Goal: Task Accomplishment & Management: Manage account settings

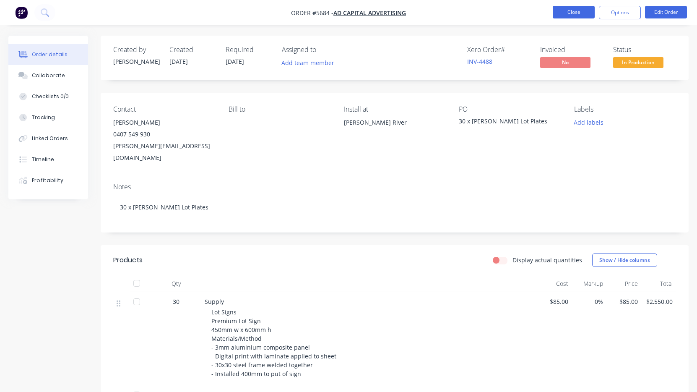
click at [579, 11] on button "Close" at bounding box center [574, 12] width 42 height 13
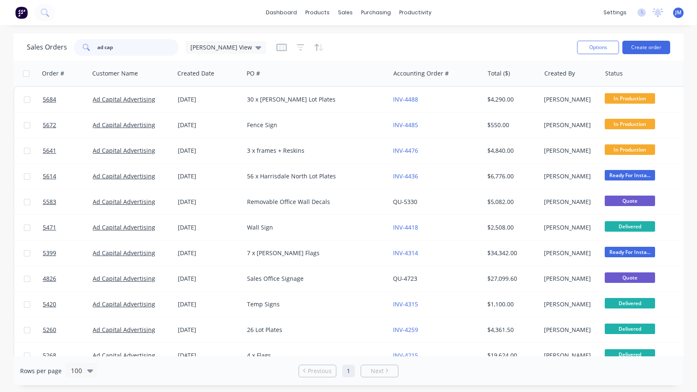
click at [117, 44] on input "ad cap" at bounding box center [138, 47] width 82 height 17
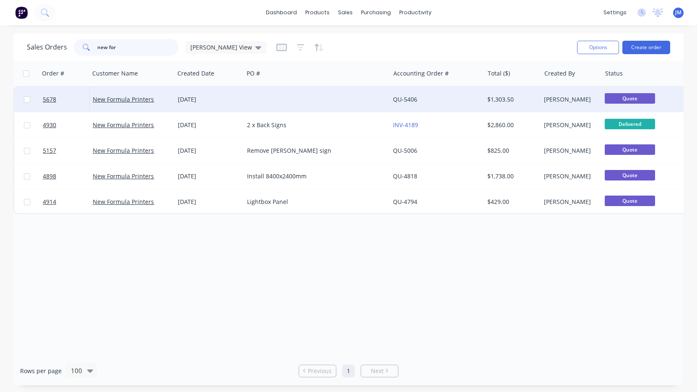
type input "new for"
click at [200, 101] on div "[DATE]" at bounding box center [209, 99] width 62 height 8
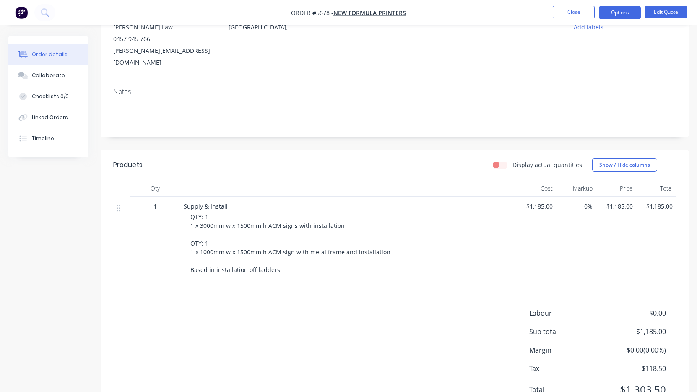
scroll to position [108, 0]
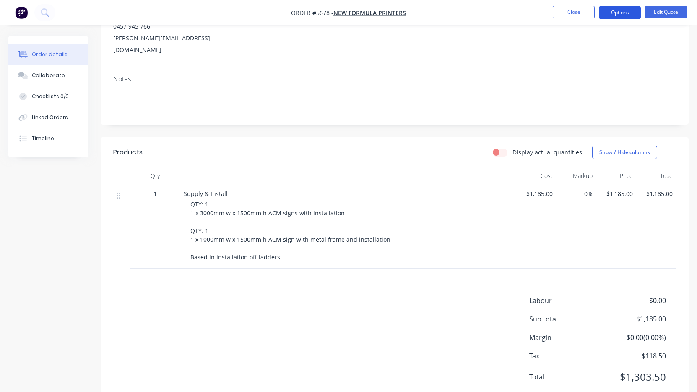
click at [619, 13] on button "Options" at bounding box center [620, 12] width 42 height 13
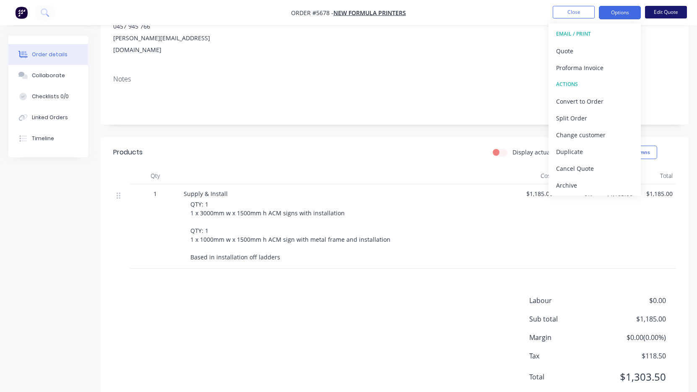
click at [664, 9] on button "Edit Quote" at bounding box center [666, 12] width 42 height 13
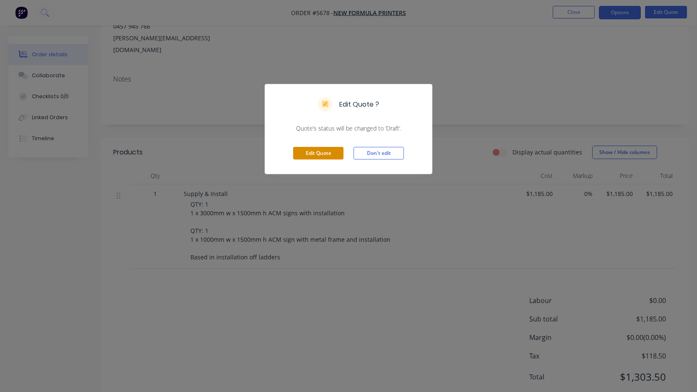
click at [329, 157] on button "Edit Quote" at bounding box center [318, 153] width 50 height 13
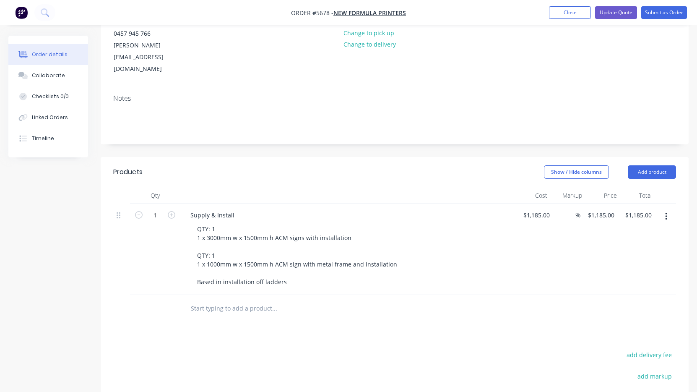
scroll to position [102, 0]
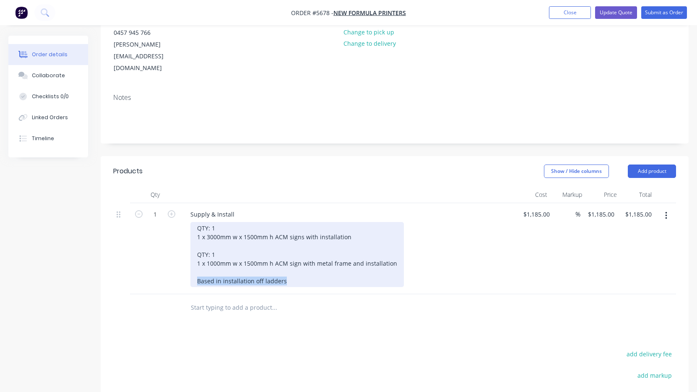
drag, startPoint x: 296, startPoint y: 259, endPoint x: 185, endPoint y: 257, distance: 112.0
click at [185, 257] on div "Supply & Install QTY: 1 1 x 3000mm w x 1500mm h ACM signs with installation QTY…" at bounding box center [347, 248] width 335 height 91
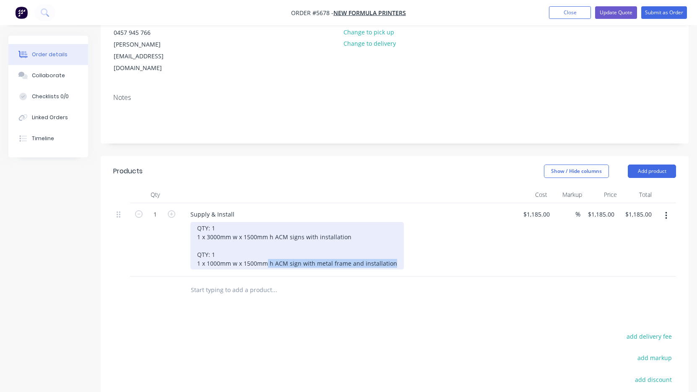
drag, startPoint x: 364, startPoint y: 240, endPoint x: 268, endPoint y: 237, distance: 96.1
click at [268, 237] on div "QTY: 1 1 x 3000mm w x 1500mm h ACM signs with installation QTY: 1 1 x 1000mm w …" at bounding box center [296, 245] width 213 height 47
drag, startPoint x: 220, startPoint y: 229, endPoint x: 182, endPoint y: 229, distance: 37.7
click at [182, 229] on div "Supply & Install QTY: 1 1 x 3000mm w x 1500mm h ACM signs with installation QTY…" at bounding box center [347, 239] width 335 height 73
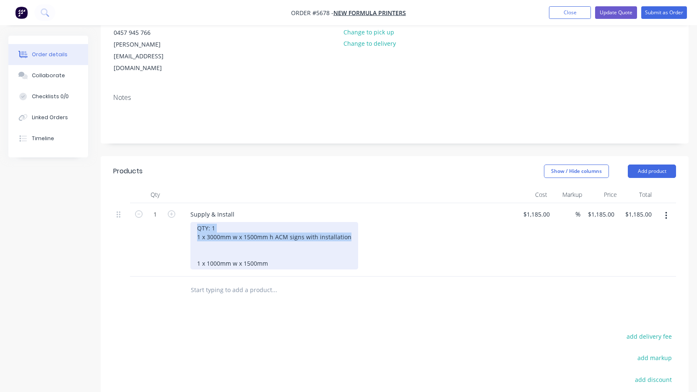
drag, startPoint x: 348, startPoint y: 212, endPoint x: 175, endPoint y: 198, distance: 173.3
click at [175, 203] on div "1 Supply & Install QTY: 1 1 x 3000mm w x 1500mm h ACM signs with installation 1…" at bounding box center [394, 239] width 563 height 73
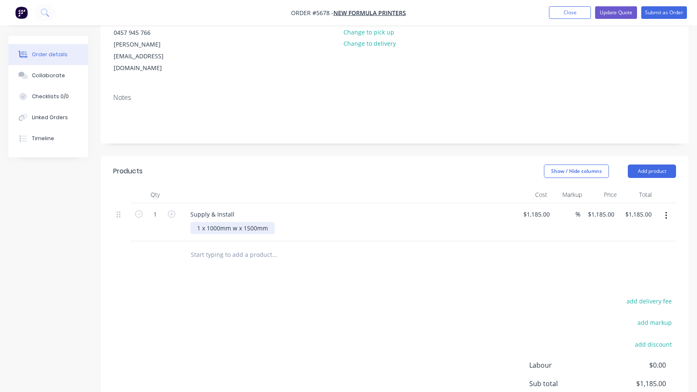
click at [197, 230] on div "1 x 1000mm w x 1500mm" at bounding box center [232, 228] width 84 height 12
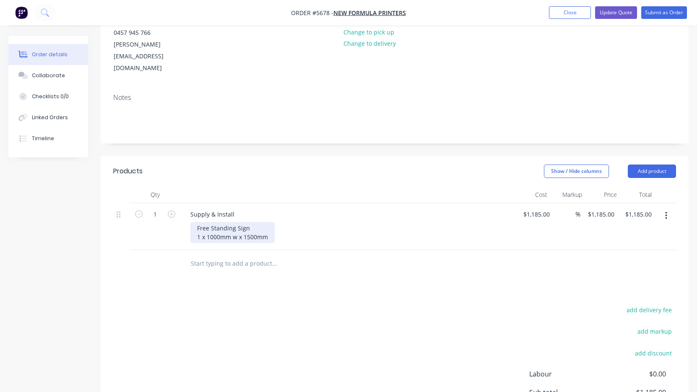
click at [195, 229] on div "Free Standing Sign 1 x 1000mm w x 1500mm" at bounding box center [232, 232] width 84 height 21
click at [269, 222] on div "Free Standing Sign 1 x 1000mm w x 1500mm" at bounding box center [232, 232] width 84 height 21
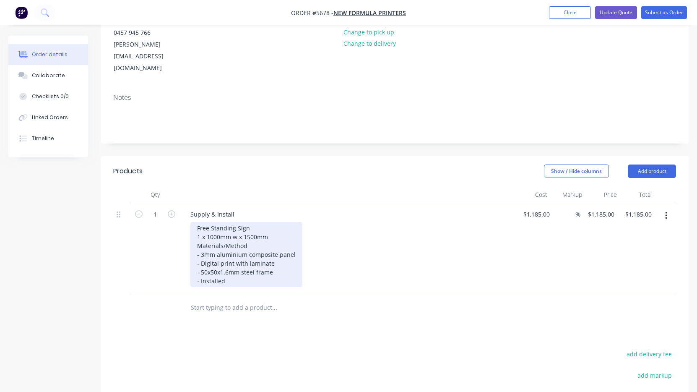
scroll to position [0, 0]
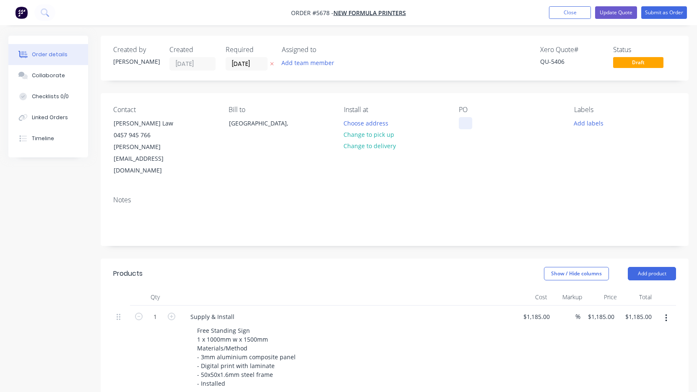
click at [465, 122] on div at bounding box center [465, 123] width 13 height 12
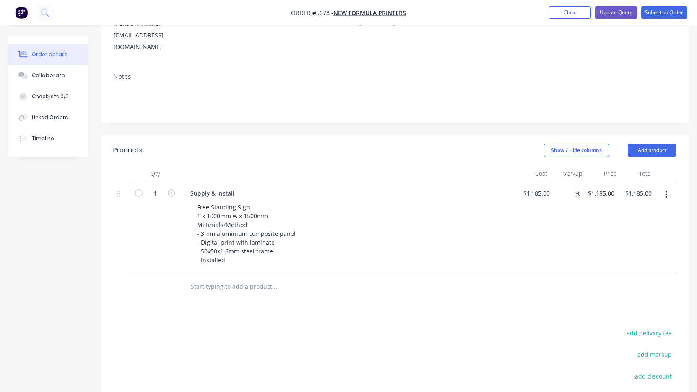
scroll to position [127, 0]
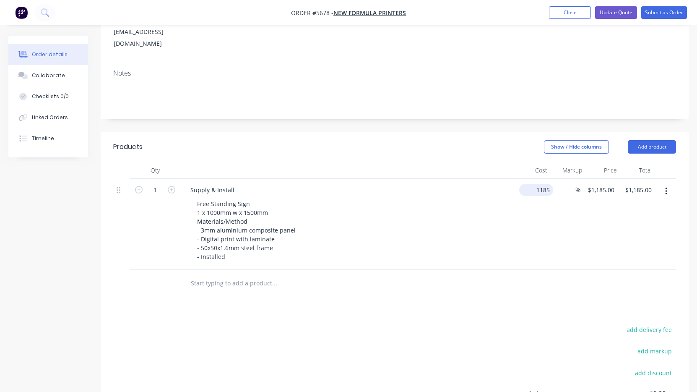
click at [535, 184] on input "1185" at bounding box center [537, 190] width 31 height 12
type input "$990.00"
click at [506, 198] on div "Free Standing Sign 1 x 1000mm w x 1500mm Materials/Method - 3mm aluminium compo…" at bounding box center [351, 230] width 322 height 65
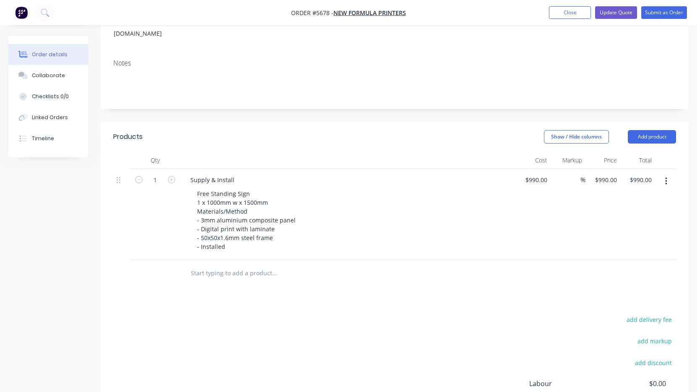
scroll to position [140, 0]
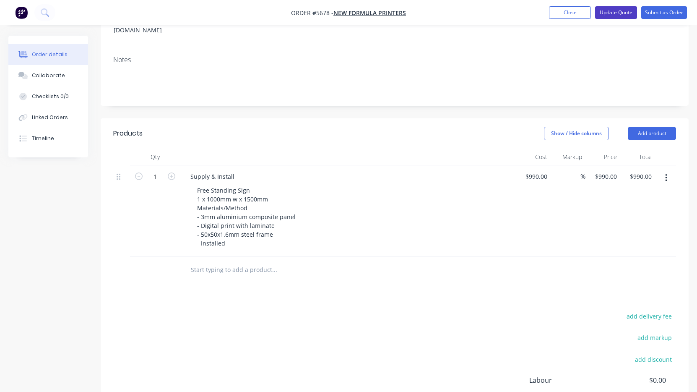
click at [623, 15] on button "Update Quote" at bounding box center [616, 12] width 42 height 13
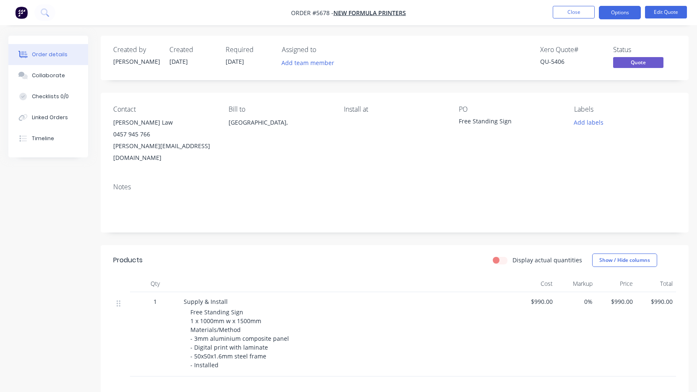
click at [623, 14] on button "Options" at bounding box center [620, 12] width 42 height 13
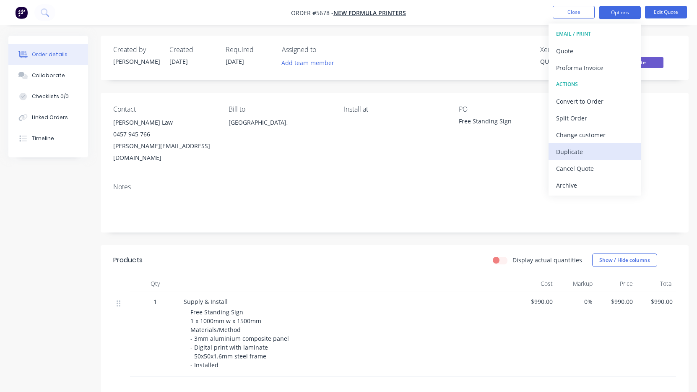
click at [592, 148] on div "Duplicate" at bounding box center [594, 152] width 77 height 12
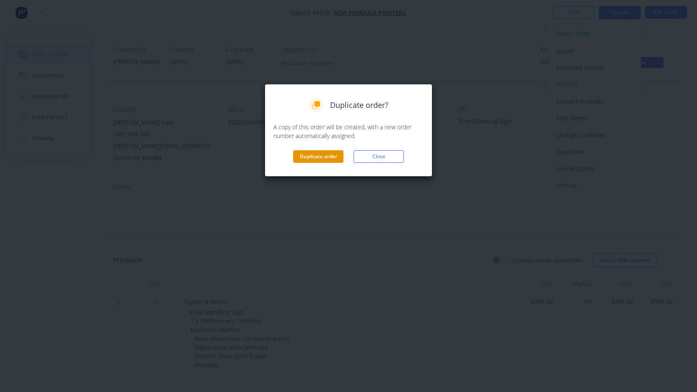
click at [329, 156] on button "Duplicate order" at bounding box center [318, 156] width 50 height 13
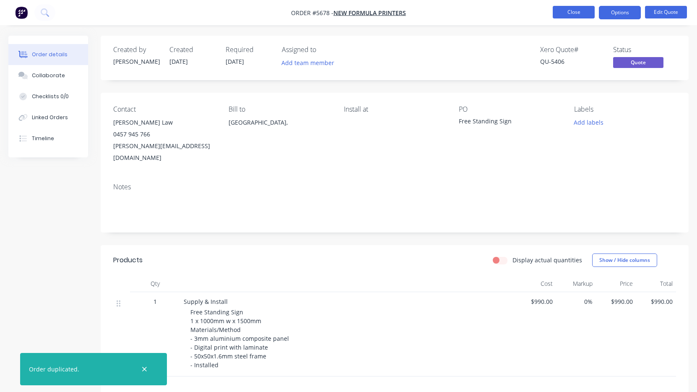
click at [584, 11] on button "Close" at bounding box center [574, 12] width 42 height 13
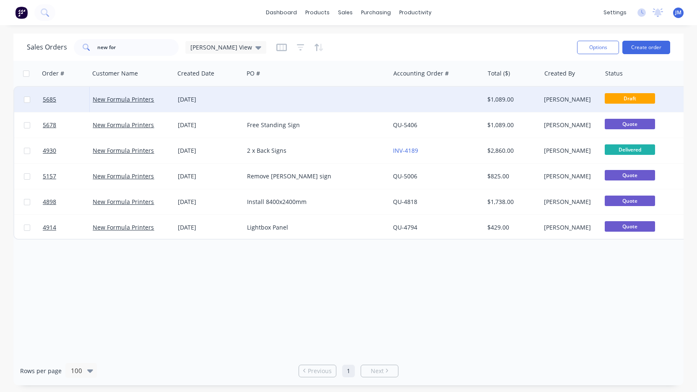
click at [346, 109] on div at bounding box center [317, 99] width 146 height 25
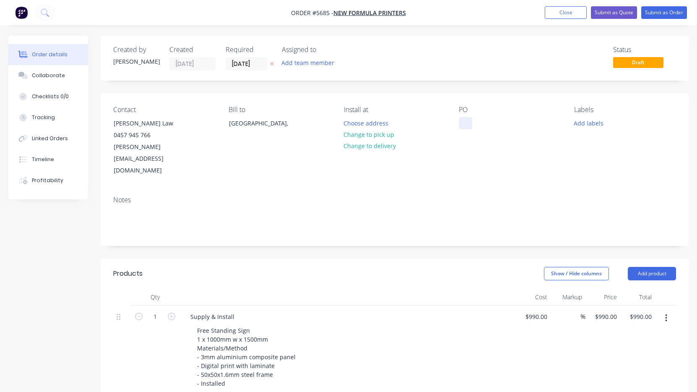
click at [470, 122] on div at bounding box center [465, 123] width 13 height 12
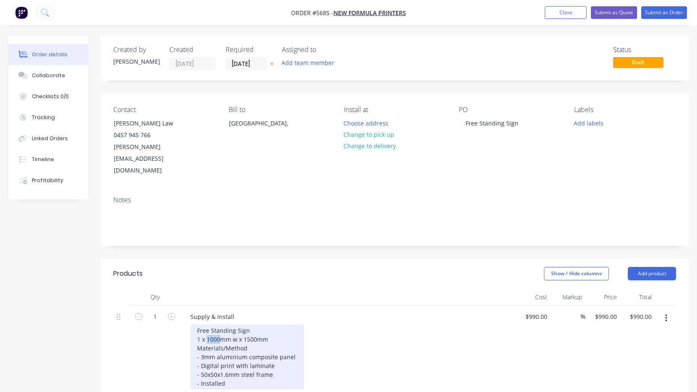
drag, startPoint x: 221, startPoint y: 316, endPoint x: 208, endPoint y: 316, distance: 13.0
click at [208, 324] on div "Free Standing Sign 1 x 1000mm w x 1500mm Materials/Method - 3mm aluminium compo…" at bounding box center [247, 356] width 114 height 65
click at [246, 324] on div "Free Standing Sign 1 x 2400mm w x 1500mm Materials/Method - 3mm aluminium compo…" at bounding box center [247, 356] width 114 height 65
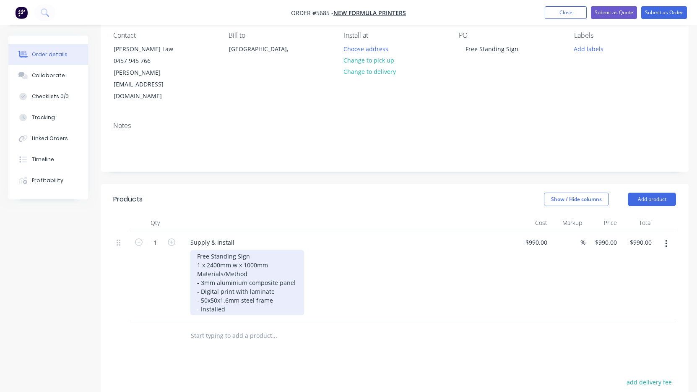
scroll to position [77, 0]
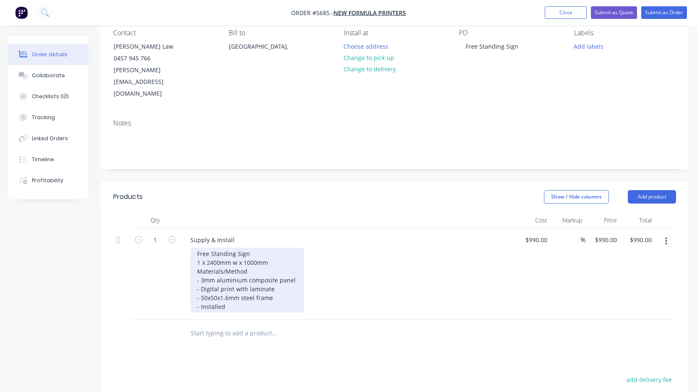
click at [248, 281] on div "Free Standing Sign 1 x 2400mm w x 1000mm Materials/Method - 3mm aluminium compo…" at bounding box center [247, 279] width 114 height 65
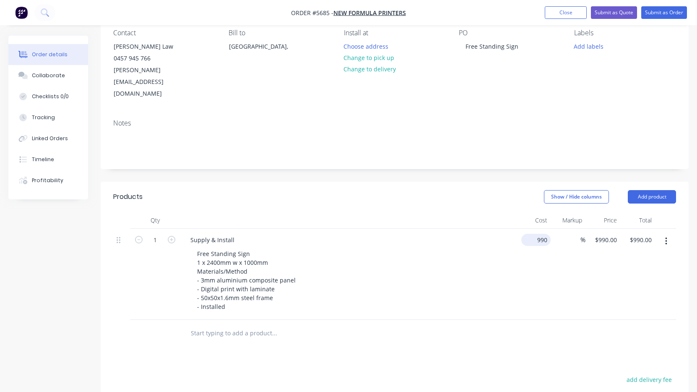
click at [540, 234] on input "990" at bounding box center [538, 240] width 26 height 12
type input "$1,390.00"
click at [496, 247] on div "Free Standing Sign 1 x 2400mm w x 1000mm Materials/Method - 3mm aluminium compo…" at bounding box center [351, 279] width 322 height 65
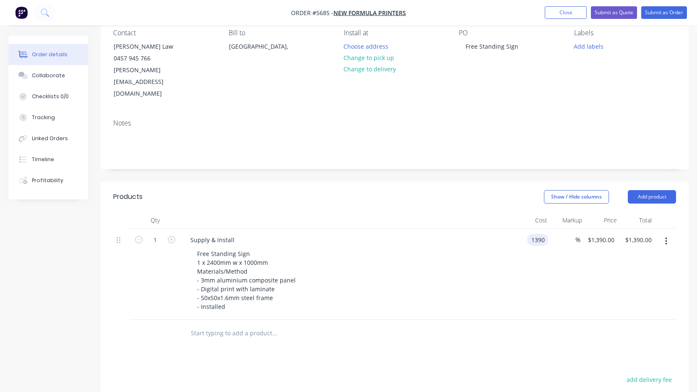
click at [542, 234] on input "1390" at bounding box center [539, 240] width 18 height 12
type input "$1,490.00"
click at [470, 249] on div "Free Standing Sign 1 x 2400mm w x 1000mm Materials/Method - 3mm aluminium compo…" at bounding box center [351, 279] width 322 height 65
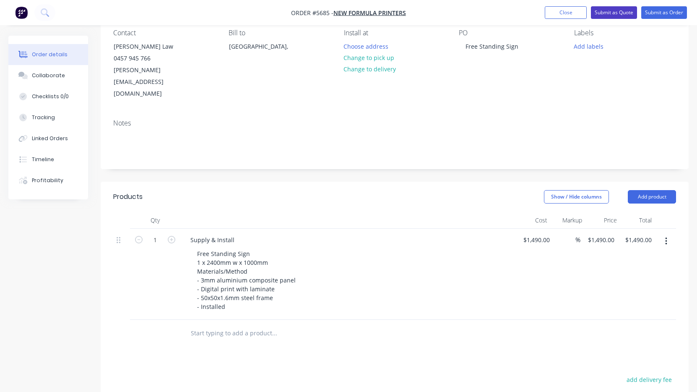
click at [623, 16] on button "Submit as Quote" at bounding box center [614, 12] width 46 height 13
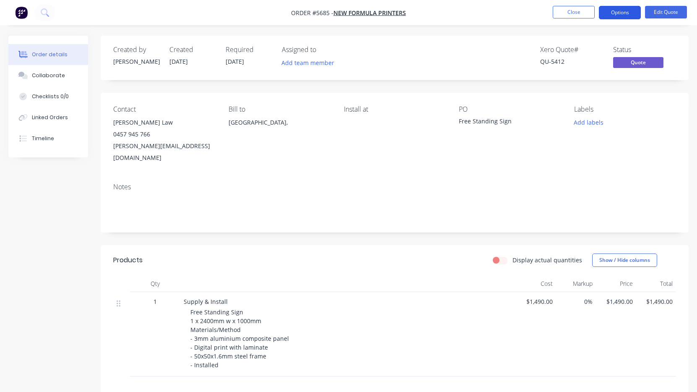
click at [618, 16] on button "Options" at bounding box center [620, 12] width 42 height 13
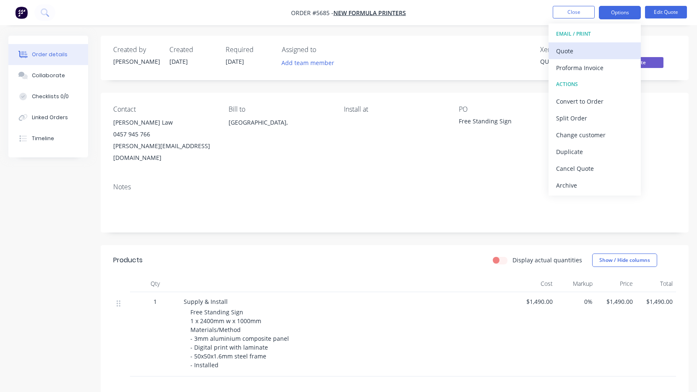
click at [598, 53] on div "Quote" at bounding box center [594, 51] width 77 height 12
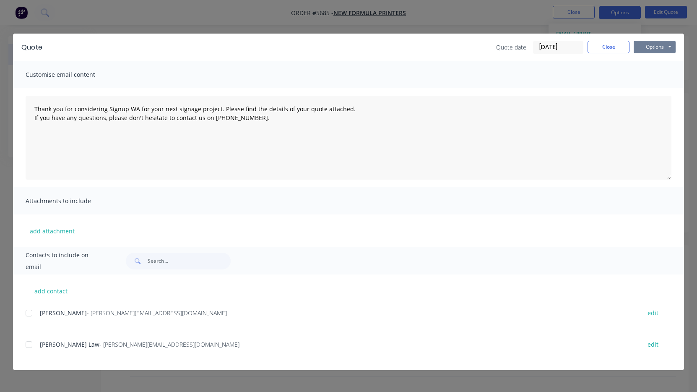
click at [648, 47] on button "Options" at bounding box center [655, 47] width 42 height 13
click at [645, 73] on button "Print" at bounding box center [661, 76] width 54 height 14
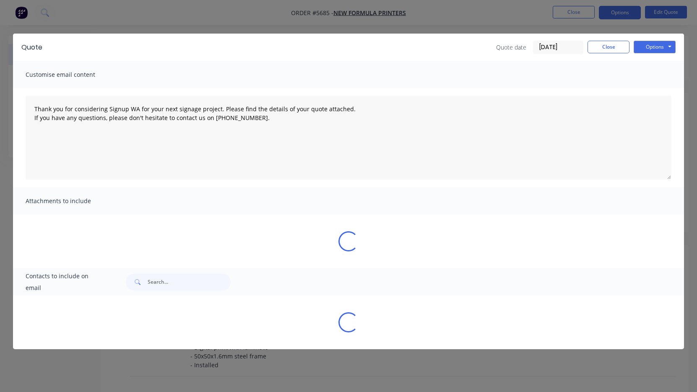
type textarea "Thank you for considering Signup WA for your next signage project. Please find …"
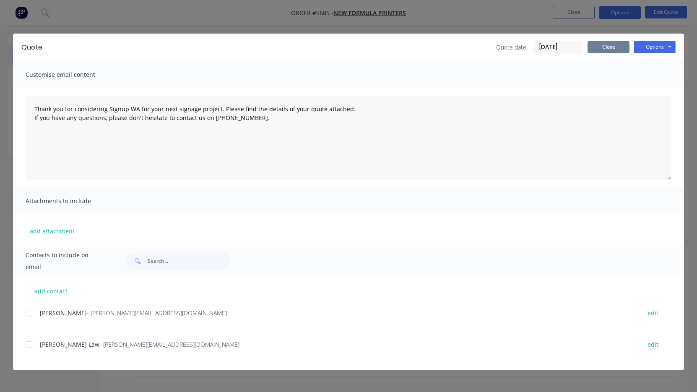
click at [614, 47] on button "Close" at bounding box center [608, 47] width 42 height 13
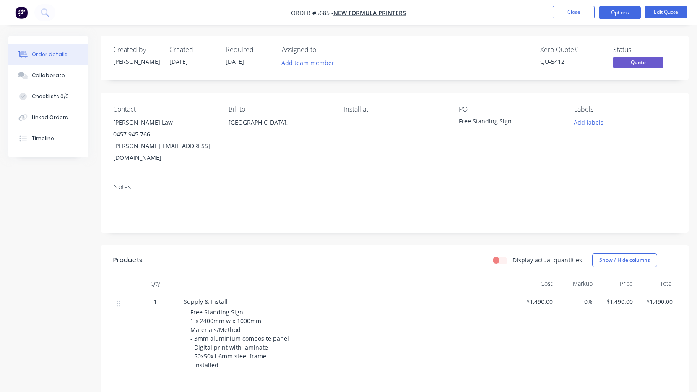
click at [575, 19] on nav "Order #5685 - New Formula Printers Close Options Edit Quote" at bounding box center [348, 12] width 697 height 25
click at [568, 12] on button "Close" at bounding box center [574, 12] width 42 height 13
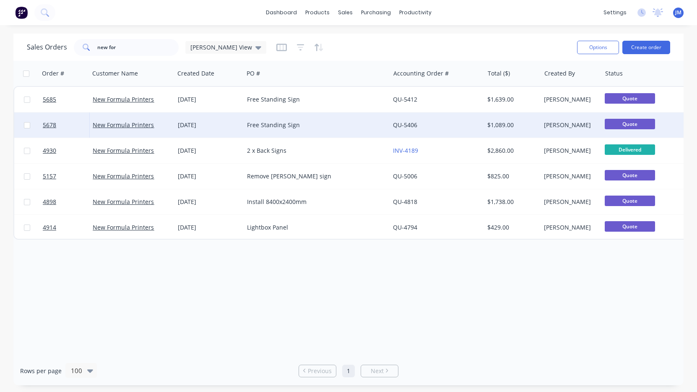
click at [404, 128] on link "QU-5406" at bounding box center [405, 125] width 24 height 8
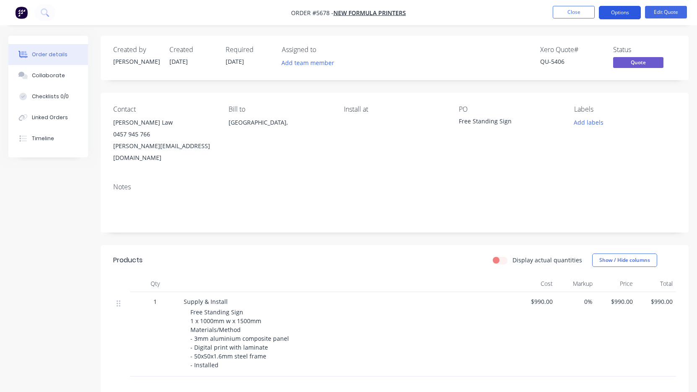
click at [628, 12] on button "Options" at bounding box center [620, 12] width 42 height 13
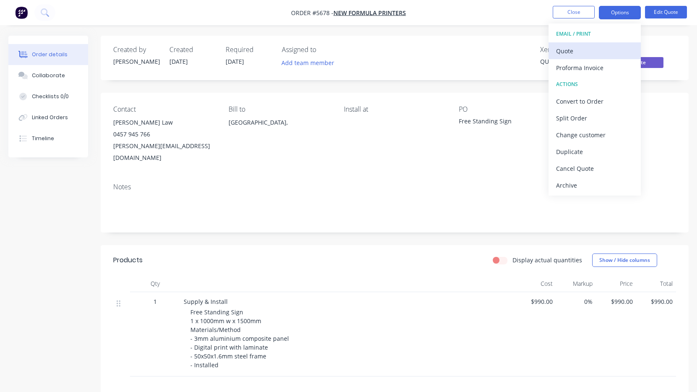
click at [590, 52] on div "Quote" at bounding box center [594, 51] width 77 height 12
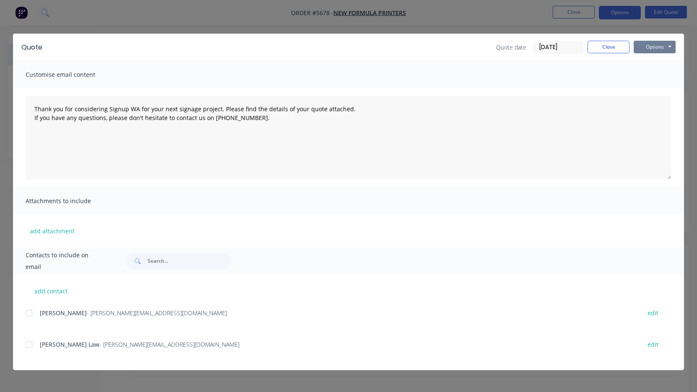
click at [660, 47] on button "Options" at bounding box center [655, 47] width 42 height 13
click at [655, 72] on button "Print" at bounding box center [661, 76] width 54 height 14
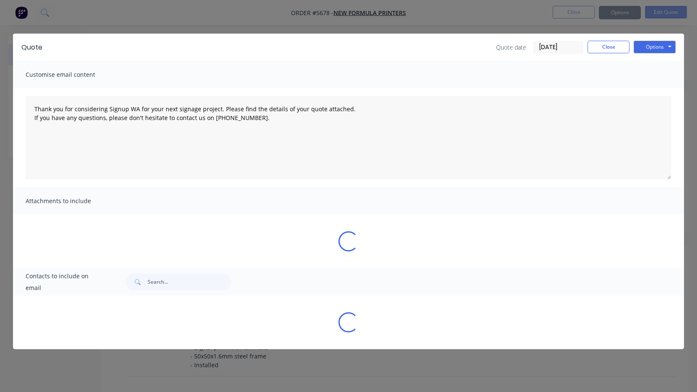
type textarea "Thank you for considering Signup WA for your next signage project. Please find …"
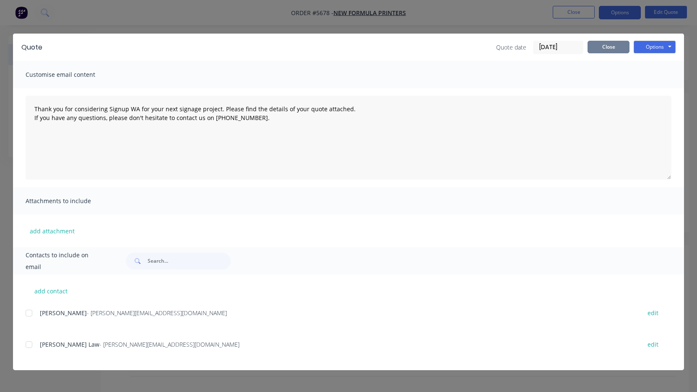
click at [607, 47] on button "Close" at bounding box center [608, 47] width 42 height 13
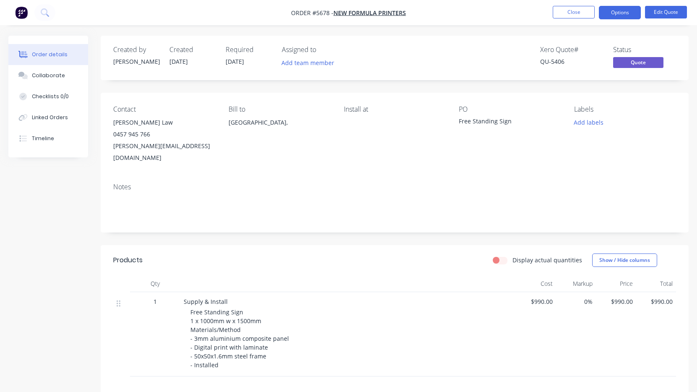
click at [587, 21] on nav "Order #5678 - New Formula Printers Close Options Edit Quote" at bounding box center [348, 12] width 697 height 25
click at [577, 13] on button "Close" at bounding box center [574, 12] width 42 height 13
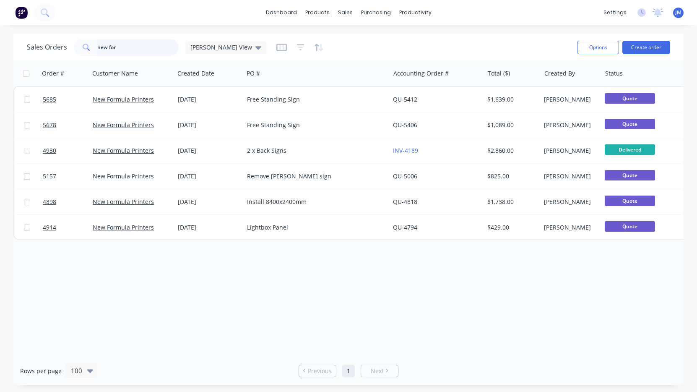
click at [144, 49] on input "new for" at bounding box center [138, 47] width 82 height 17
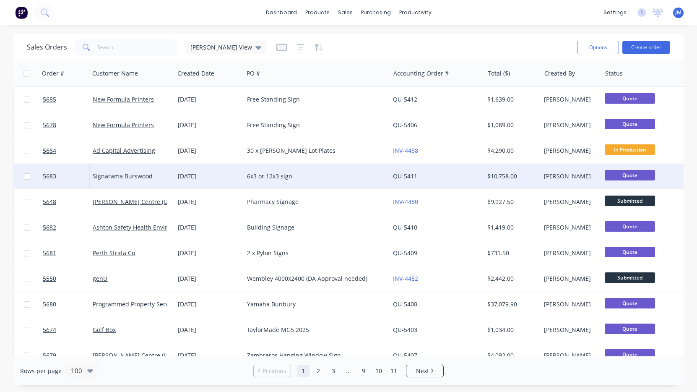
click at [205, 179] on div "[DATE]" at bounding box center [209, 176] width 62 height 8
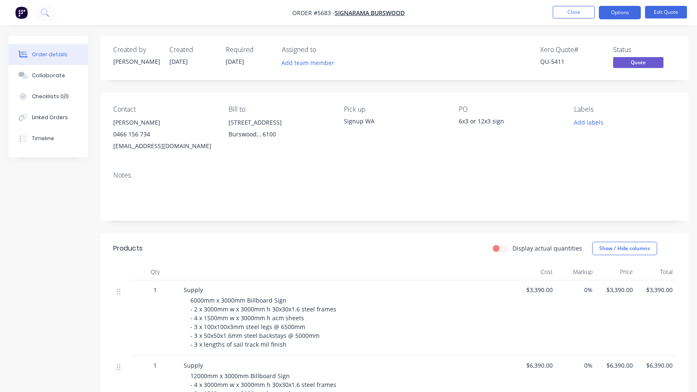
scroll to position [84, 0]
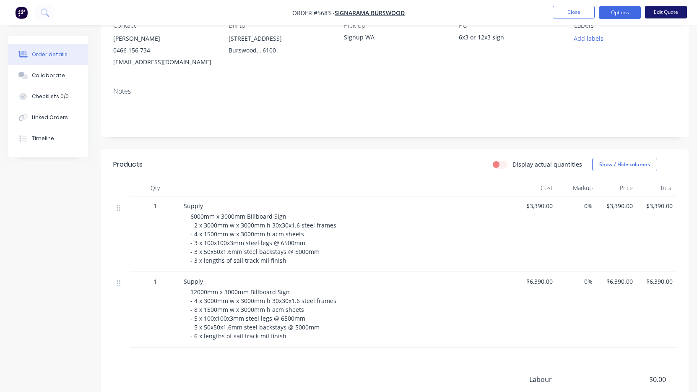
click at [665, 8] on button "Edit Quote" at bounding box center [666, 12] width 42 height 13
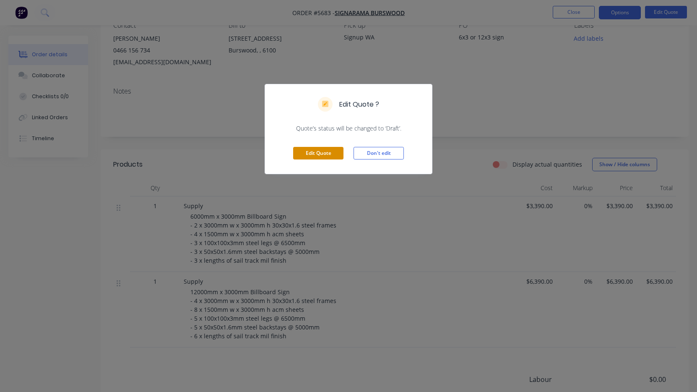
click at [328, 156] on button "Edit Quote" at bounding box center [318, 153] width 50 height 13
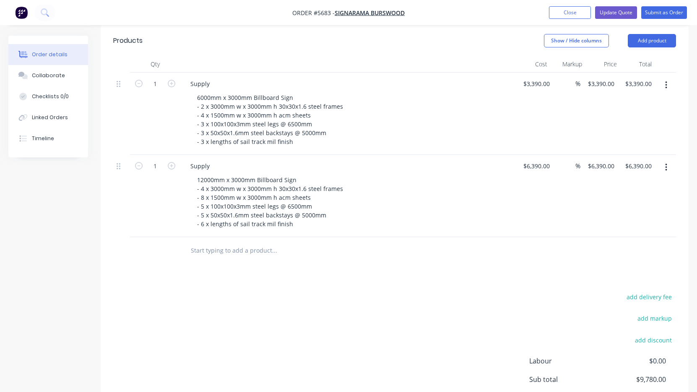
scroll to position [222, 0]
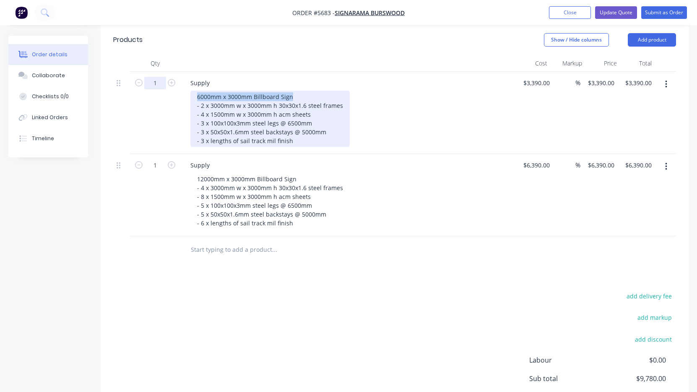
drag, startPoint x: 298, startPoint y: 84, endPoint x: 160, endPoint y: 67, distance: 139.0
click at [160, 72] on div "1 Supply 6000mm x 3000mm Billboard Sign - 2 x 3000mm w x 3000mm h 30x30x1.6 ste…" at bounding box center [394, 113] width 563 height 82
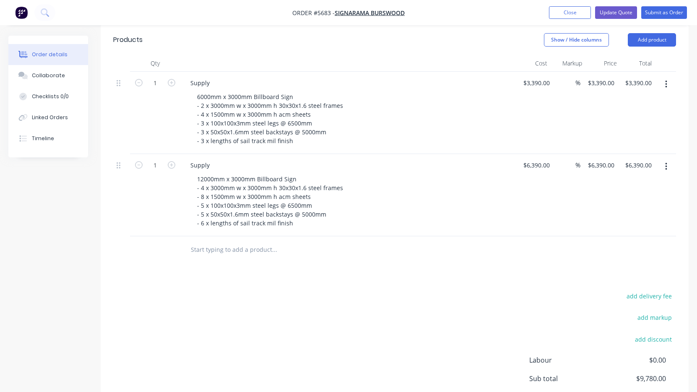
click at [214, 241] on input "text" at bounding box center [274, 249] width 168 height 17
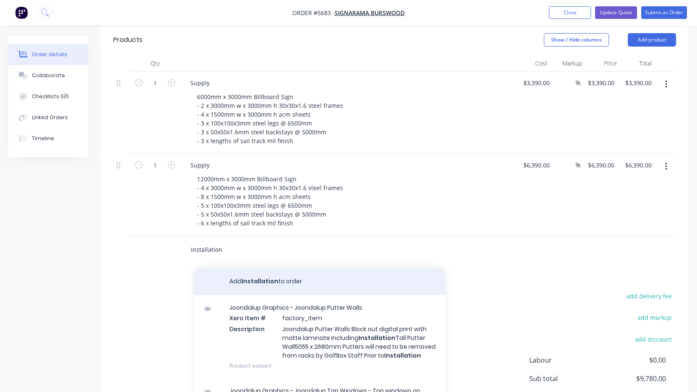
type input "Installation"
click at [246, 268] on button "Add Installation to order" at bounding box center [320, 281] width 252 height 27
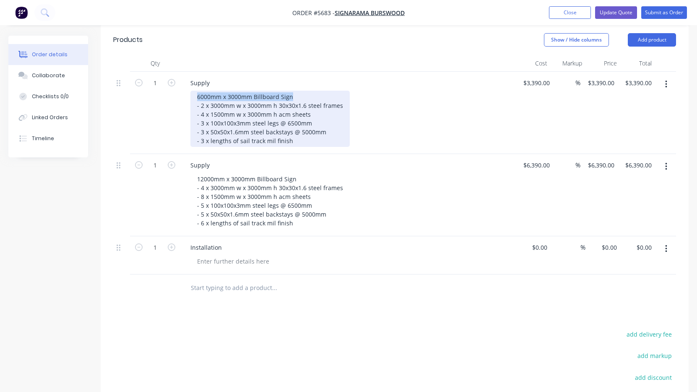
drag, startPoint x: 295, startPoint y: 83, endPoint x: 194, endPoint y: 82, distance: 101.5
click at [194, 91] on div "6000mm x 3000mm Billboard Sign - 2 x 3000mm w x 3000mm h 30x30x1.6 steel frames…" at bounding box center [269, 119] width 159 height 56
copy div "6000mm x 3000mm Billboard Sign"
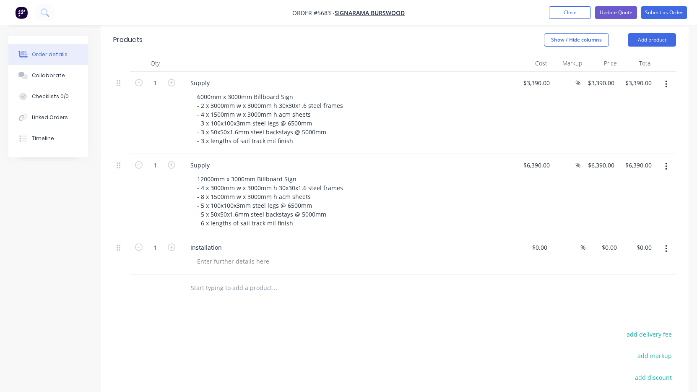
click at [246, 259] on div "Installation" at bounding box center [347, 255] width 335 height 38
click at [237, 255] on div at bounding box center [233, 261] width 86 height 12
paste div
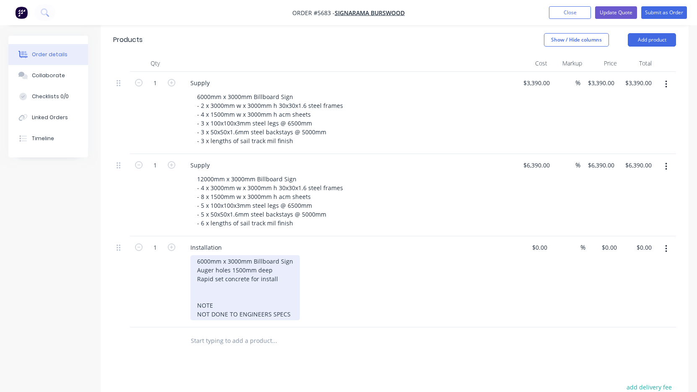
click at [280, 269] on div "6000mm x 3000mm Billboard Sign Auger holes 1500mm deep Rapid set concrete for i…" at bounding box center [244, 287] width 109 height 65
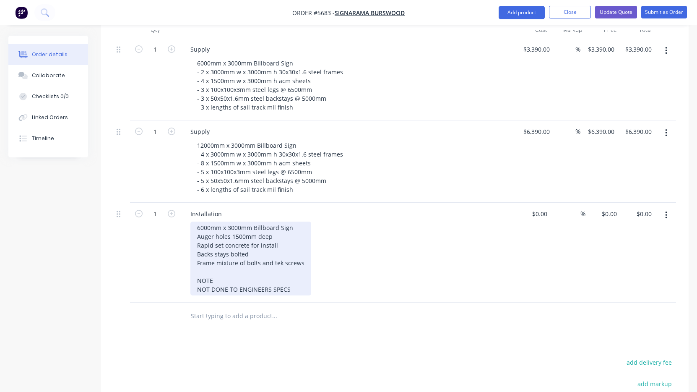
scroll to position [254, 0]
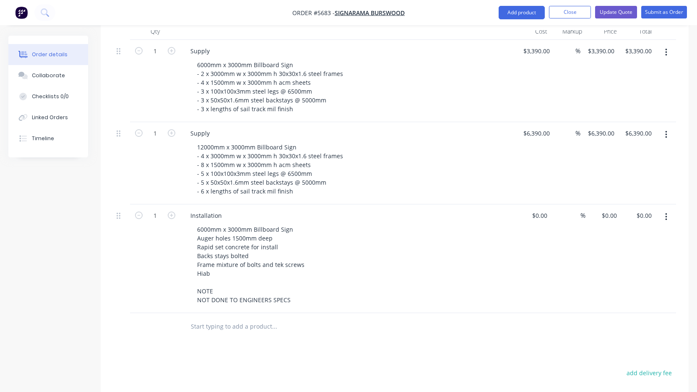
click at [358, 271] on div "6000mm x 3000mm Billboard Sign Auger holes 1500mm deep Rapid set concrete for i…" at bounding box center [351, 264] width 322 height 83
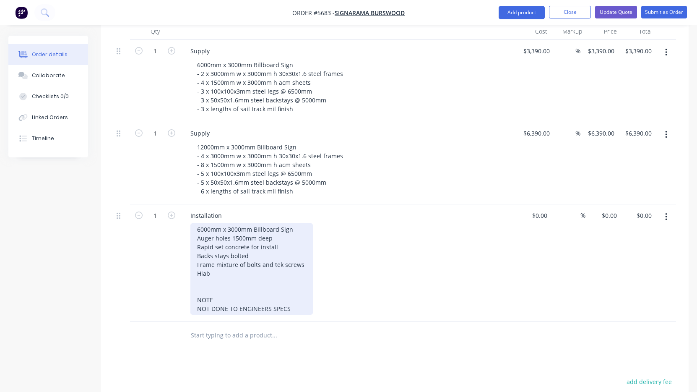
click at [294, 223] on div "6000mm x 3000mm Billboard Sign Auger holes 1500mm deep Rapid set concrete for i…" at bounding box center [251, 268] width 122 height 91
click at [244, 274] on div "6000mm x 3000mm Billboard Sign Auger holes 1500mm deep Rapid set concrete for i…" at bounding box center [251, 268] width 122 height 91
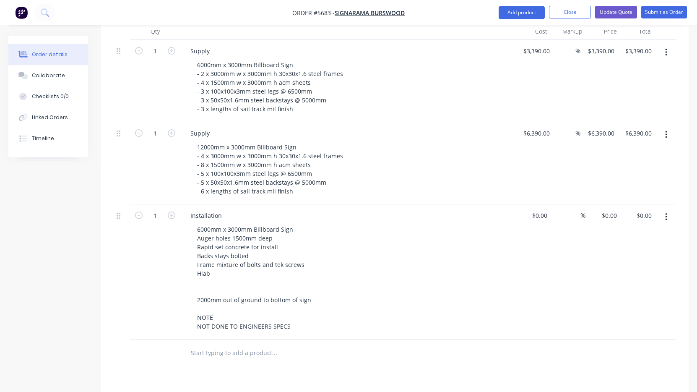
click at [411, 287] on div "6000mm x 3000mm Billboard Sign Auger holes 1500mm deep Rapid set concrete for i…" at bounding box center [351, 277] width 322 height 109
click at [542, 209] on input at bounding box center [546, 215] width 10 height 12
type input "$3,150.00"
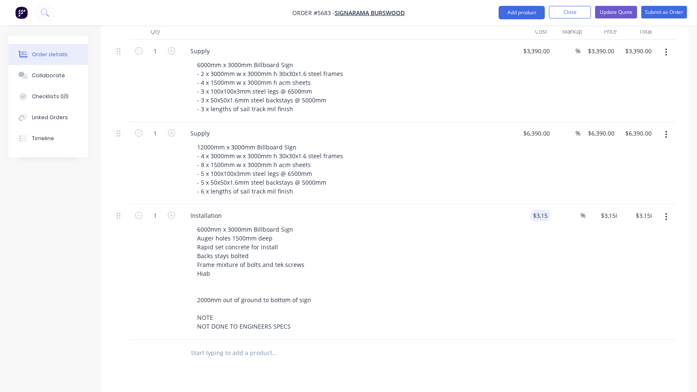
drag, startPoint x: 567, startPoint y: 208, endPoint x: 558, endPoint y: 218, distance: 13.1
click at [566, 209] on div "%" at bounding box center [568, 271] width 35 height 135
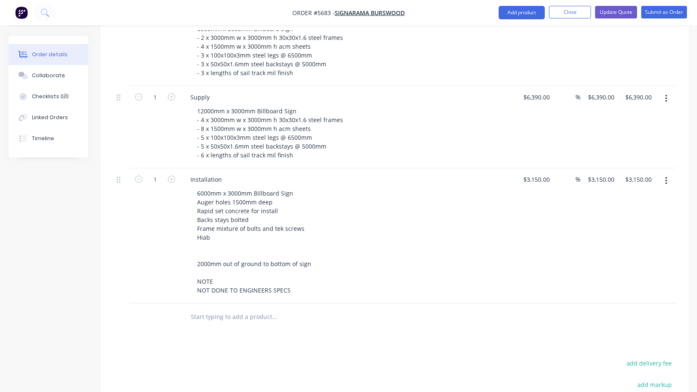
scroll to position [299, 0]
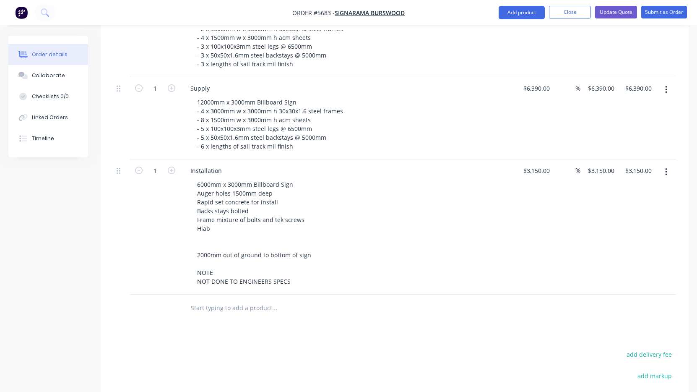
click at [665, 168] on icon "button" at bounding box center [666, 172] width 2 height 8
click at [649, 205] on div "Duplicate" at bounding box center [636, 211] width 65 height 12
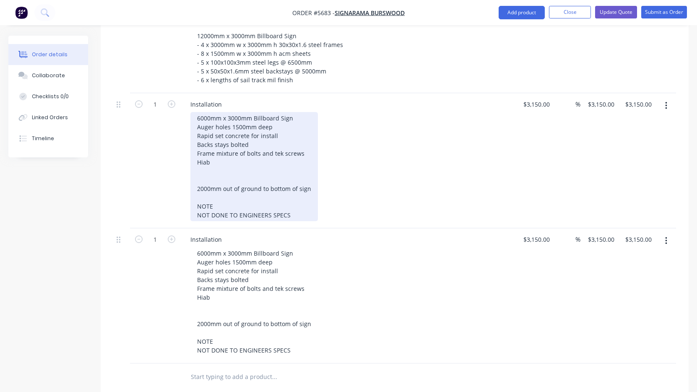
scroll to position [364, 0]
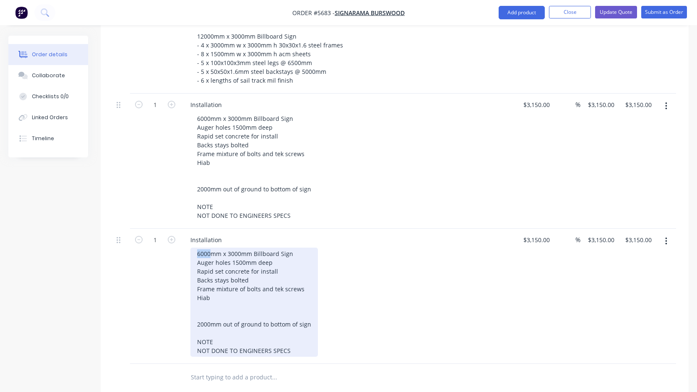
drag, startPoint x: 210, startPoint y: 242, endPoint x: 181, endPoint y: 242, distance: 28.9
click at [181, 242] on div "Installation 6000mm x 3000mm Billboard Sign Auger holes 1500mm deep Rapid set c…" at bounding box center [347, 296] width 335 height 135
click at [286, 280] on div "12000mm x 3000mm Billboard Sign Auger holes 1500mm deep Rapid set concrete for …" at bounding box center [253, 301] width 127 height 109
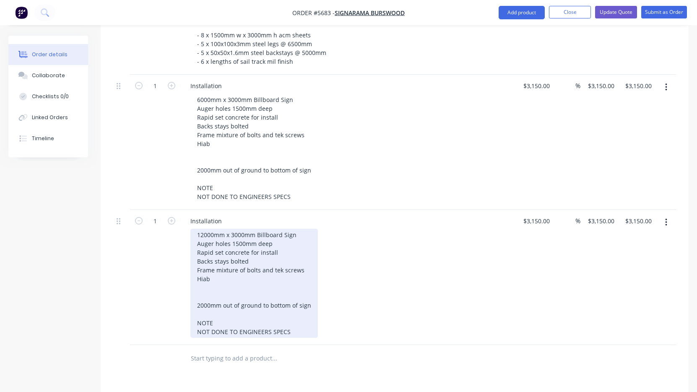
scroll to position [385, 0]
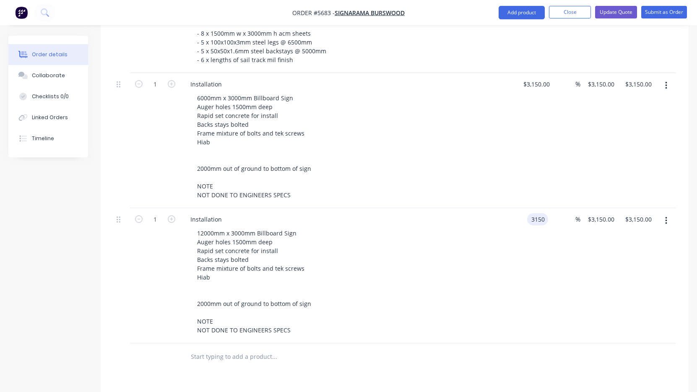
click at [541, 213] on input "3150" at bounding box center [539, 219] width 18 height 12
type input "4"
type input "$3,550.00"
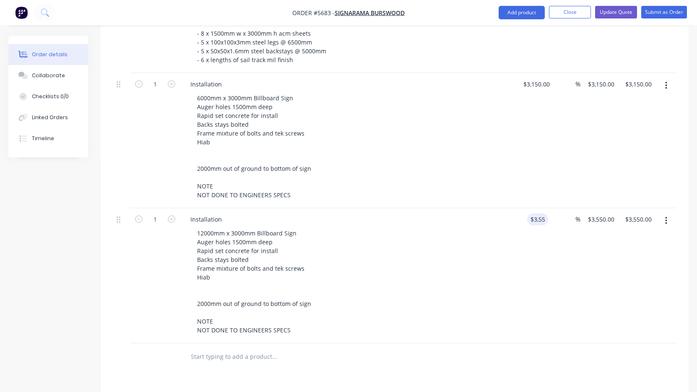
click at [454, 276] on div "12000mm x 3000mm Billboard Sign Auger holes 1500mm deep Rapid set concrete for …" at bounding box center [351, 281] width 322 height 109
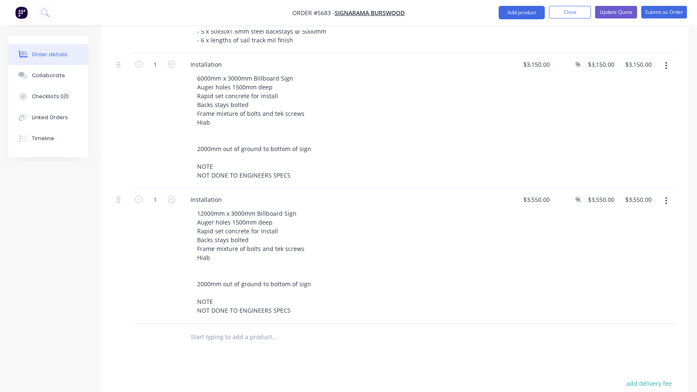
scroll to position [402, 0]
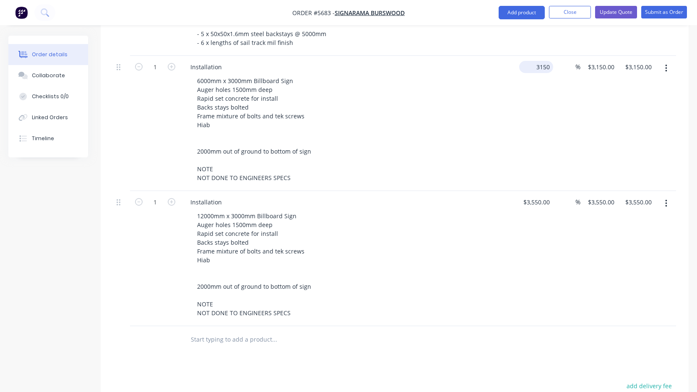
click at [538, 61] on input "3150" at bounding box center [537, 67] width 31 height 12
type input "$3,550.00"
click at [476, 138] on div "6000mm x 3000mm Billboard Sign Auger holes 1500mm deep Rapid set concrete for i…" at bounding box center [351, 129] width 322 height 109
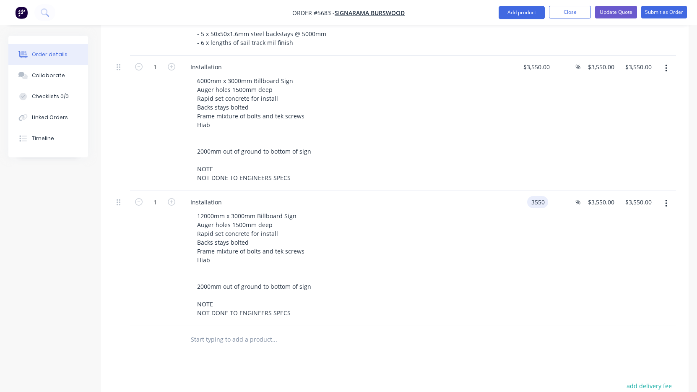
click at [525, 191] on div "3550 3550" at bounding box center [532, 258] width 32 height 135
type input "$5,150.00"
click at [432, 214] on div "12000mm x 3000mm Billboard Sign Auger holes 1500mm deep Rapid set concrete for …" at bounding box center [351, 264] width 322 height 109
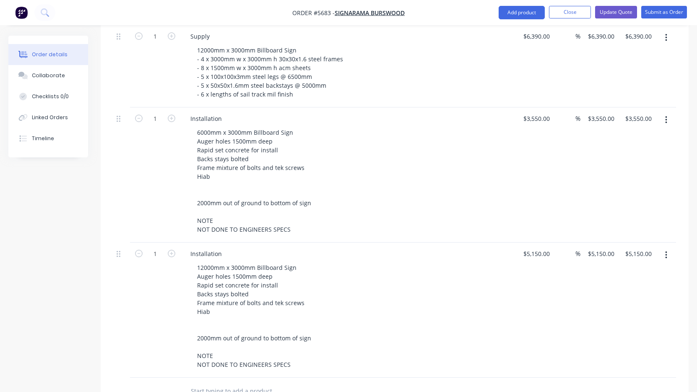
scroll to position [349, 0]
click at [533, 249] on input "5150" at bounding box center [539, 255] width 18 height 12
type input "$5,150.00"
click at [545, 272] on div "$5,150.00 5150" at bounding box center [532, 311] width 32 height 135
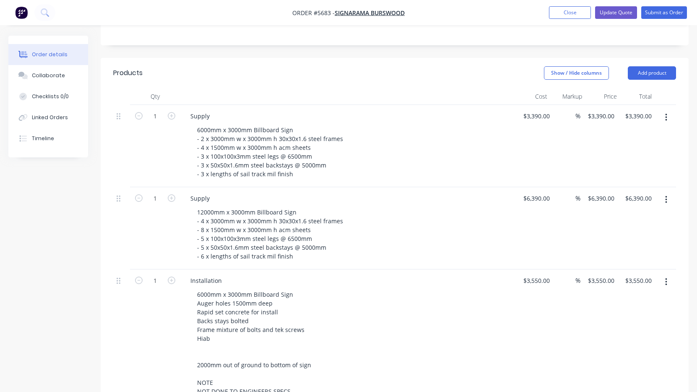
scroll to position [187, 0]
click at [622, 14] on button "Update Quote" at bounding box center [616, 12] width 42 height 13
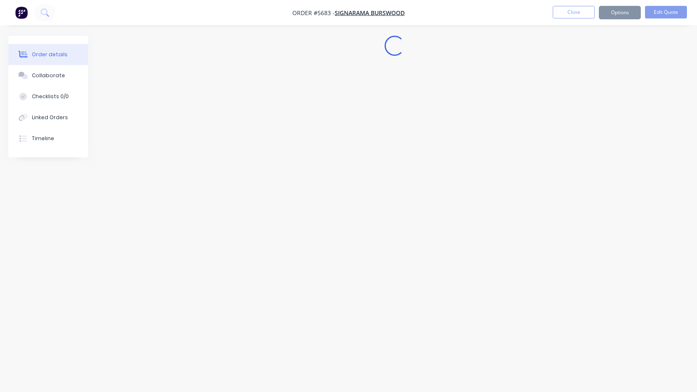
scroll to position [0, 0]
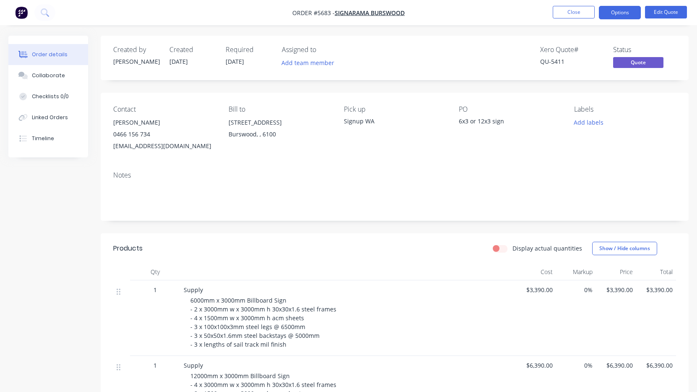
click at [622, 14] on button "Options" at bounding box center [620, 12] width 42 height 13
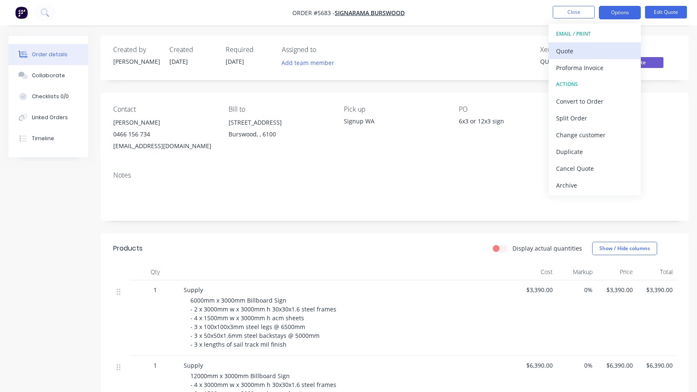
click at [603, 52] on div "Quote" at bounding box center [594, 51] width 77 height 12
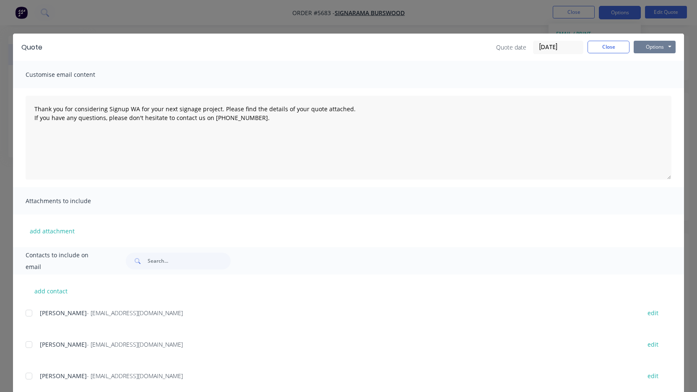
click at [651, 51] on button "Options" at bounding box center [655, 47] width 42 height 13
click at [652, 79] on button "Print" at bounding box center [661, 76] width 54 height 14
type textarea "Thank you for considering Signup WA for your next signage project. Please find …"
click at [611, 48] on button "Close" at bounding box center [608, 47] width 42 height 13
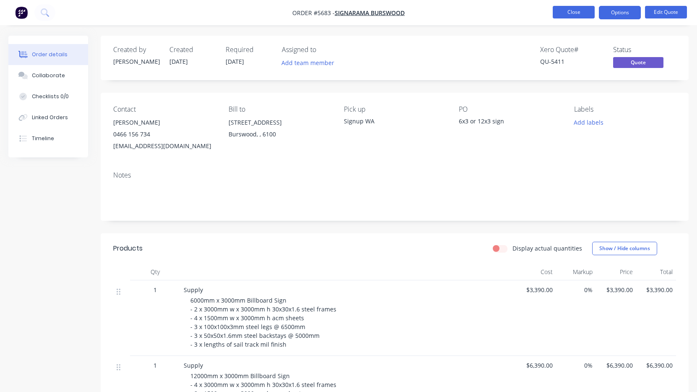
click at [573, 16] on button "Close" at bounding box center [574, 12] width 42 height 13
